Goal: Task Accomplishment & Management: Use online tool/utility

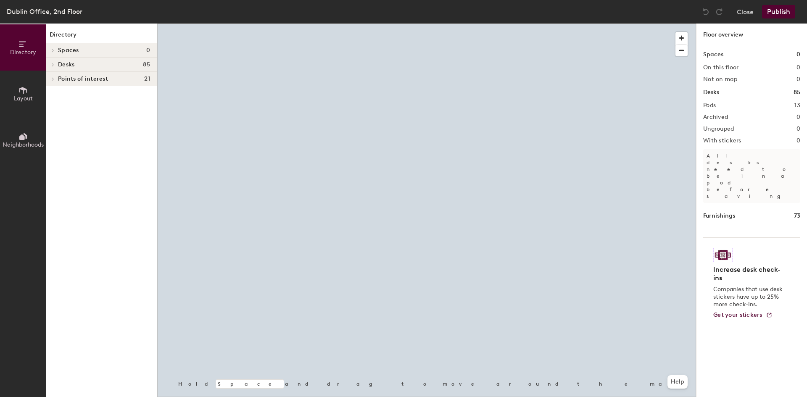
click at [23, 103] on button "Layout" at bounding box center [23, 94] width 46 height 46
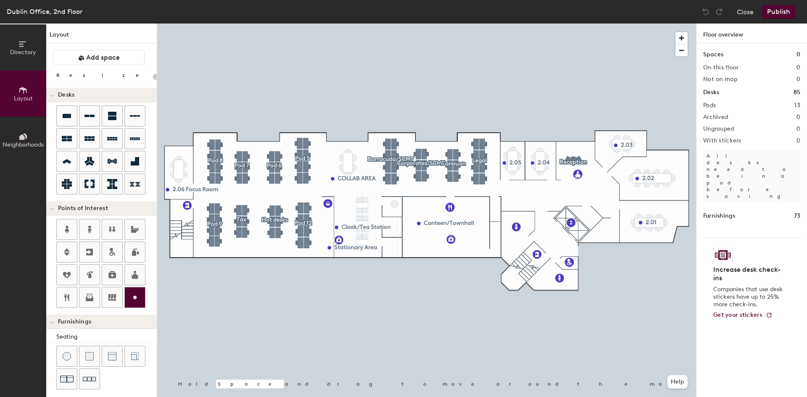
click at [139, 300] on icon at bounding box center [135, 298] width 10 height 10
click at [385, 212] on input "Custom" at bounding box center [392, 212] width 27 height 12
type input "20"
click at [385, 212] on input "Custom" at bounding box center [392, 212] width 27 height 12
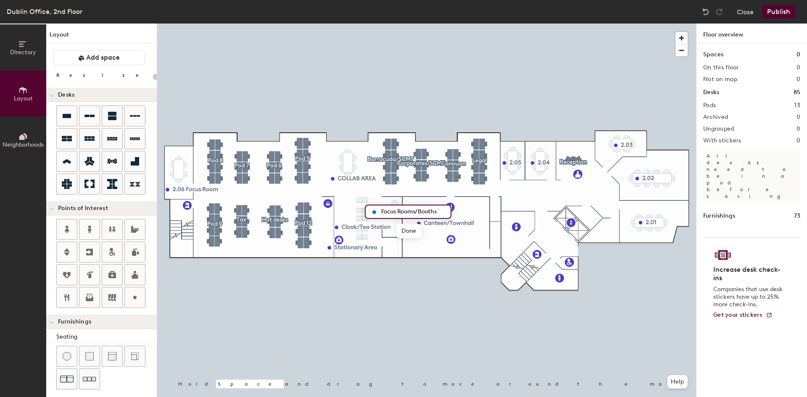
type input "Focus Rooms/Booths"
click at [777, 16] on button "Publish" at bounding box center [778, 11] width 33 height 13
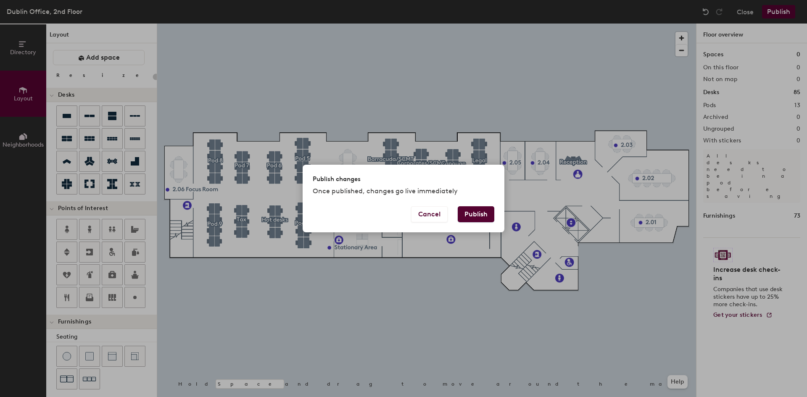
click at [490, 220] on button "Publish" at bounding box center [476, 214] width 37 height 16
type input "20"
